Goal: Task Accomplishment & Management: Complete application form

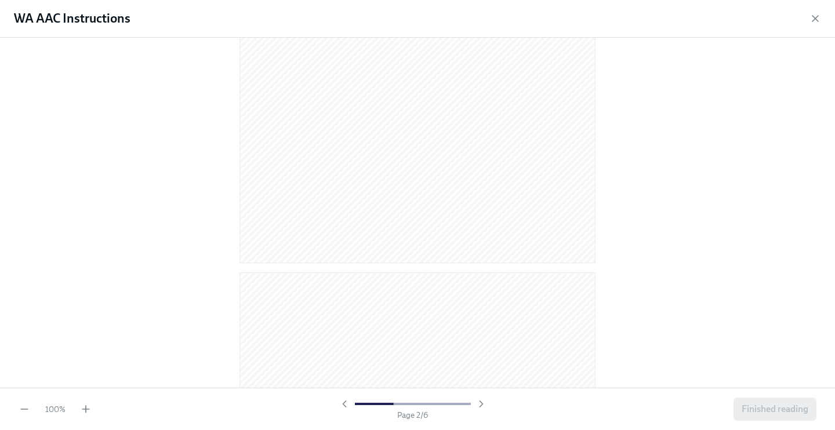
scroll to position [723, 0]
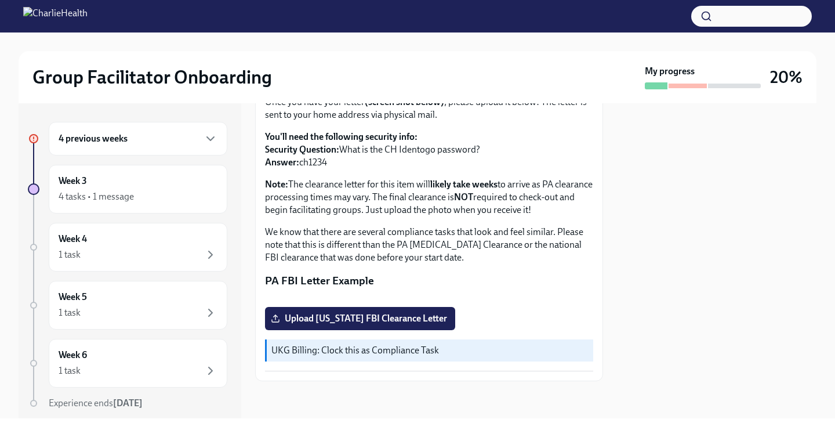
scroll to position [247, 0]
click at [374, 325] on label "Upload Pennsylvania FBI Clearance Letter" at bounding box center [360, 318] width 190 height 23
click at [0, 0] on input "Upload Pennsylvania FBI Clearance Letter" at bounding box center [0, 0] width 0 height 0
click at [313, 319] on span "Upload Pennsylvania FBI Clearance Letter" at bounding box center [360, 318] width 174 height 12
click at [0, 0] on input "Upload Pennsylvania FBI Clearance Letter" at bounding box center [0, 0] width 0 height 0
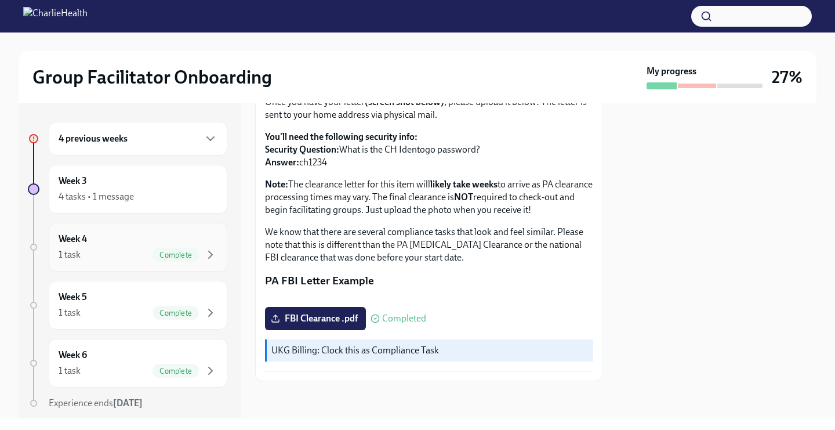
scroll to position [0, 0]
click at [151, 187] on div "Week 3 4 tasks • 1 message" at bounding box center [138, 188] width 159 height 29
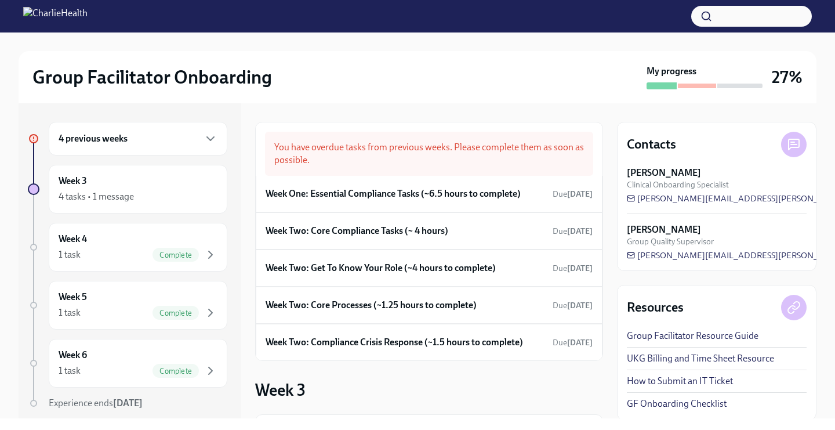
click at [169, 143] on div "4 previous weeks" at bounding box center [138, 139] width 159 height 14
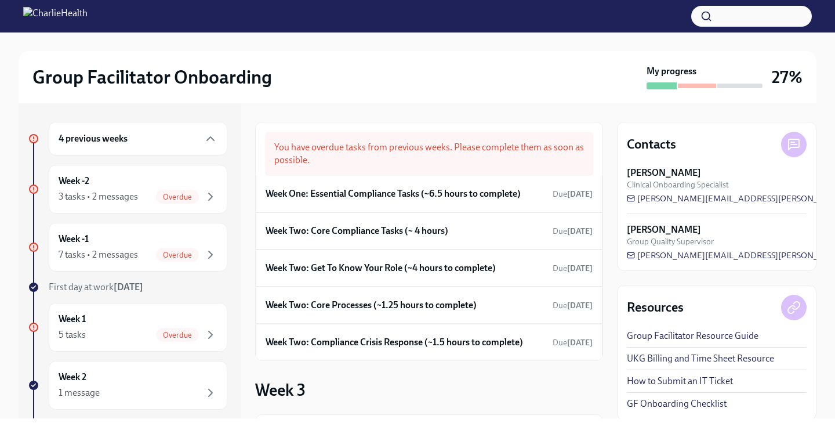
click at [177, 147] on div "4 previous weeks" at bounding box center [138, 139] width 179 height 34
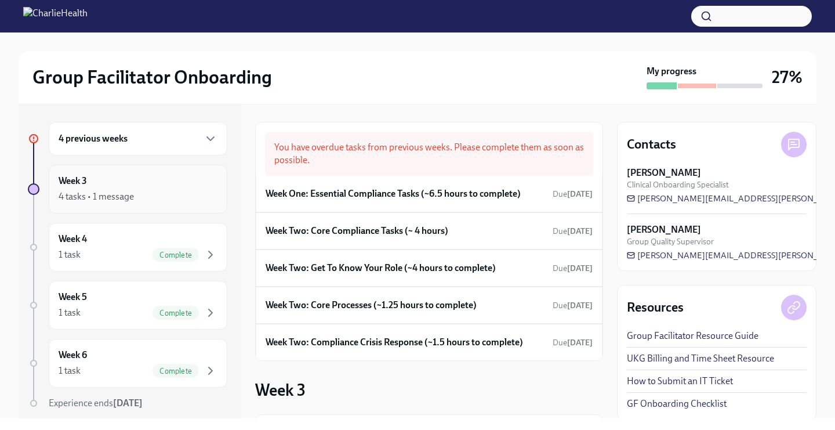
click at [169, 182] on div "Week 3 4 tasks • 1 message" at bounding box center [138, 188] width 159 height 29
click at [162, 275] on div "4 previous weeks Week 3 4 tasks • 1 message Week 4 1 task Complete Week 5 1 tas…" at bounding box center [127, 289] width 199 height 334
click at [132, 140] on div "4 previous weeks" at bounding box center [138, 139] width 159 height 14
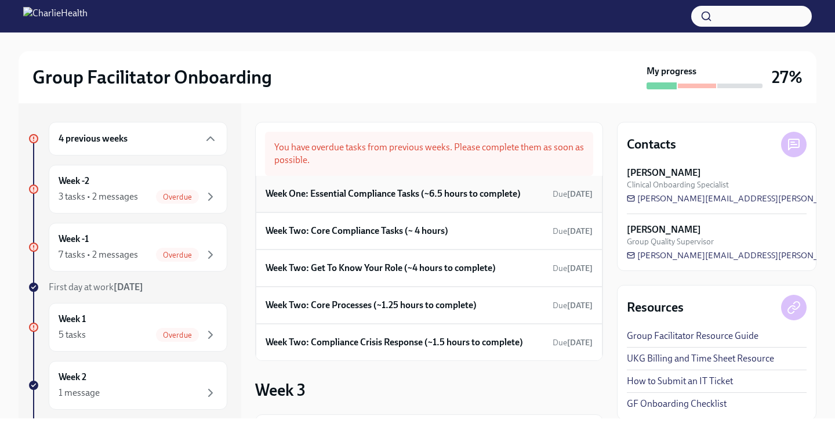
click at [372, 195] on h6 "Week One: Essential Compliance Tasks (~6.5 hours to complete)" at bounding box center [392, 193] width 255 height 13
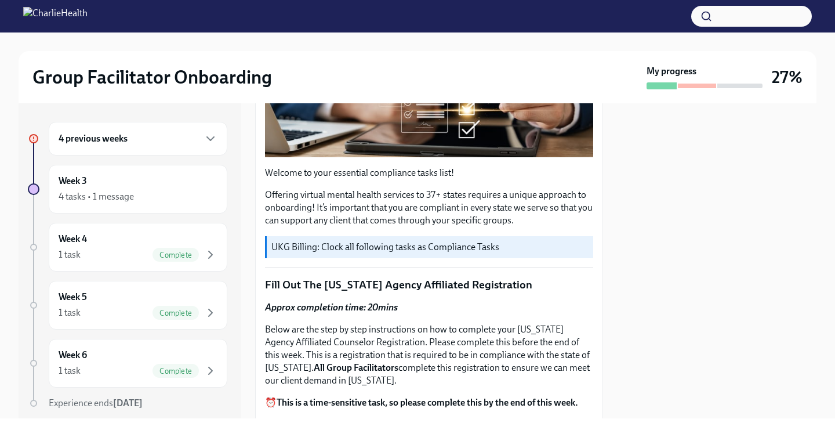
scroll to position [317, 0]
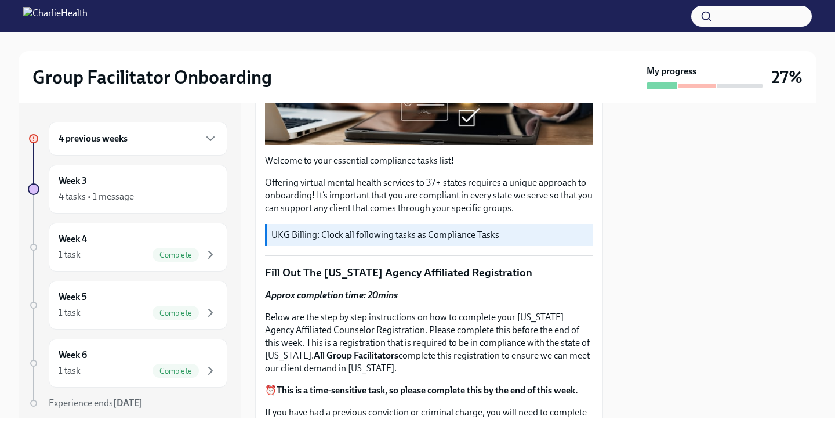
click at [513, 270] on p "Fill Out The [US_STATE] Agency Affiliated Registration" at bounding box center [429, 272] width 328 height 15
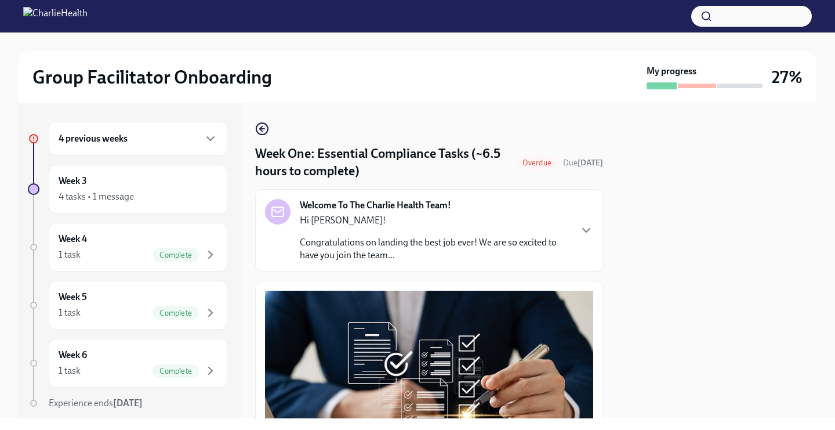
scroll to position [0, 0]
click at [417, 224] on p "Hi [PERSON_NAME]!" at bounding box center [435, 220] width 270 height 13
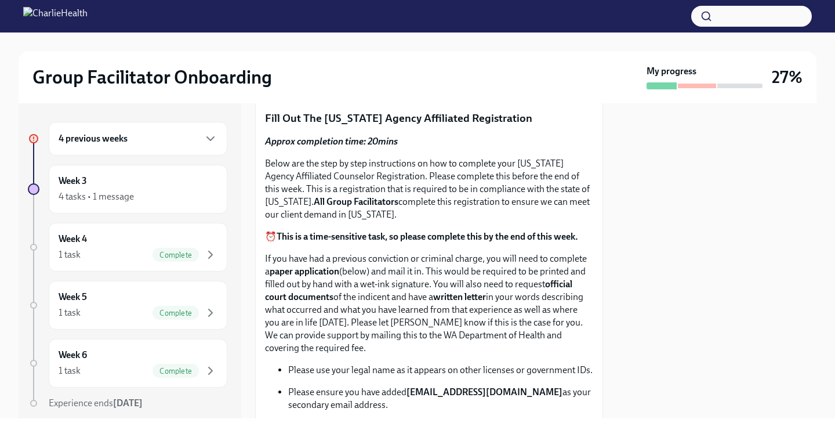
scroll to position [1054, 0]
click at [475, 125] on p "Fill Out The [US_STATE] Agency Affiliated Registration" at bounding box center [429, 117] width 328 height 15
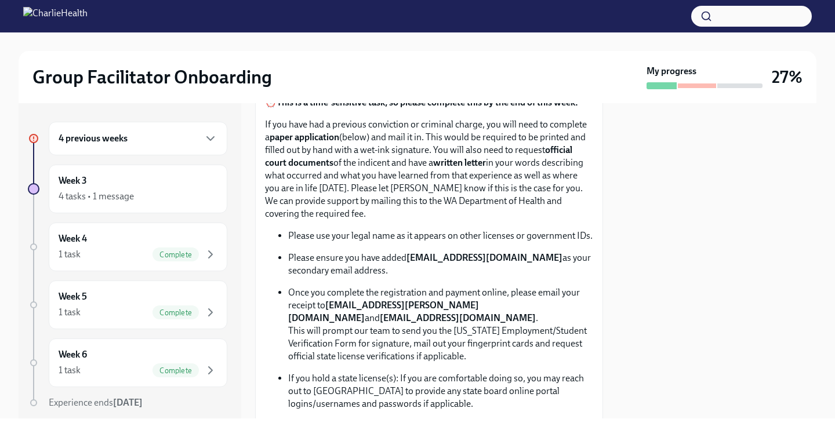
scroll to position [1197, 0]
